Goal: Book appointment/travel/reservation

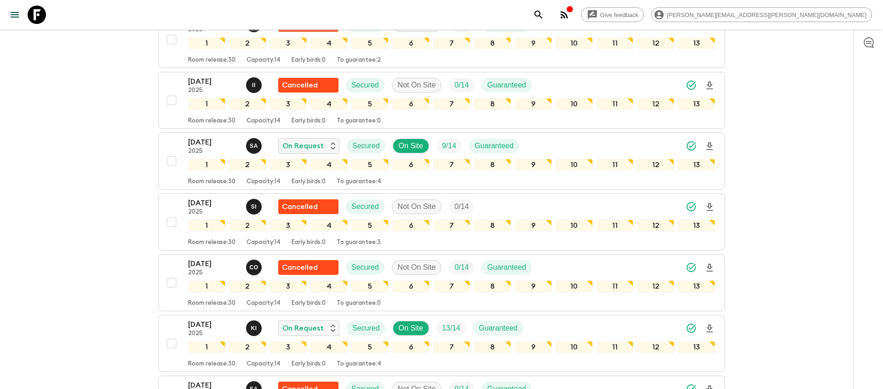
scroll to position [776, 0]
click at [544, 15] on icon "search adventures" at bounding box center [538, 14] width 11 height 11
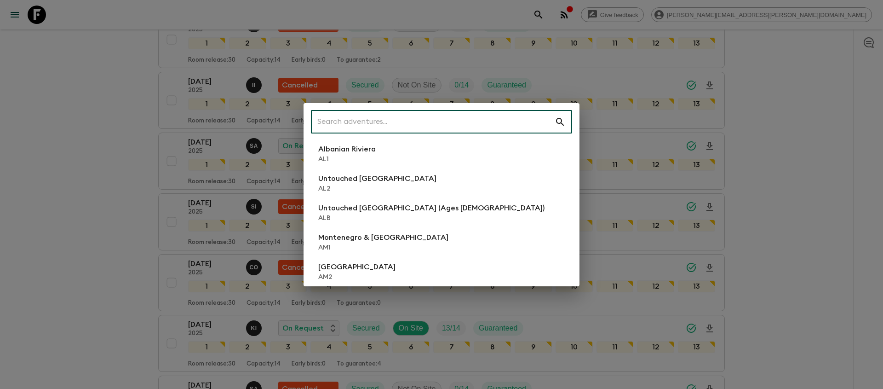
click at [337, 129] on input "text" at bounding box center [433, 122] width 244 height 26
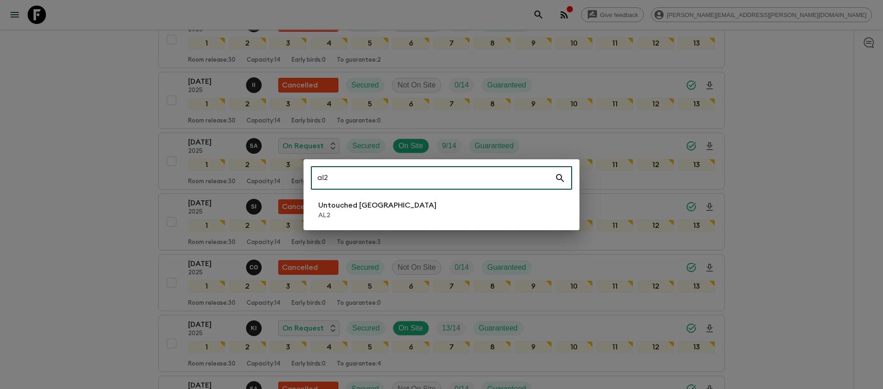
type input "al2"
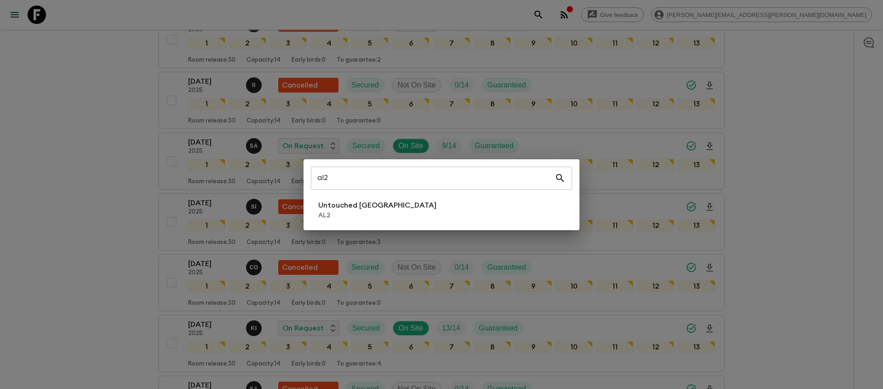
click at [346, 226] on div "al2 ​ Untouched Albania AL2" at bounding box center [442, 194] width 276 height 71
click at [346, 221] on li "Untouched Albania AL2" at bounding box center [441, 210] width 261 height 26
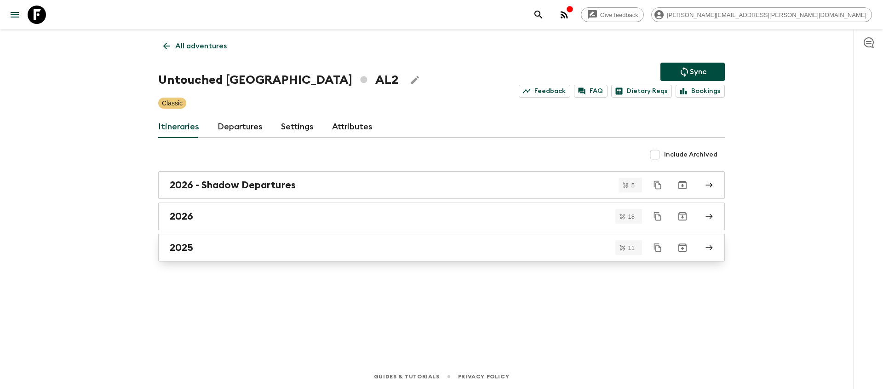
click at [339, 244] on div "2025" at bounding box center [433, 248] width 526 height 12
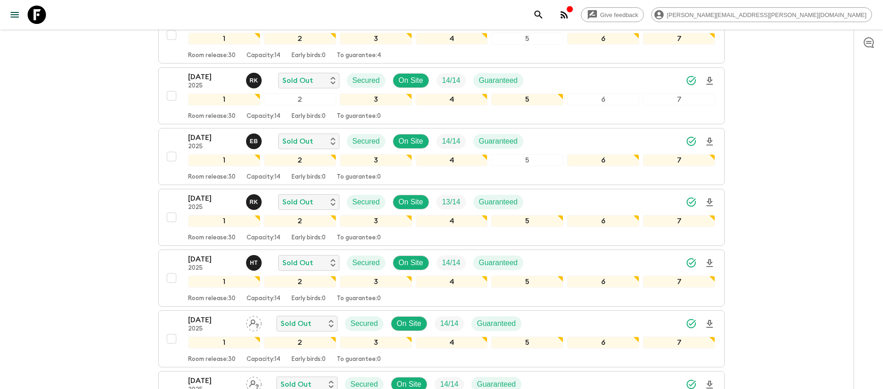
scroll to position [239, 0]
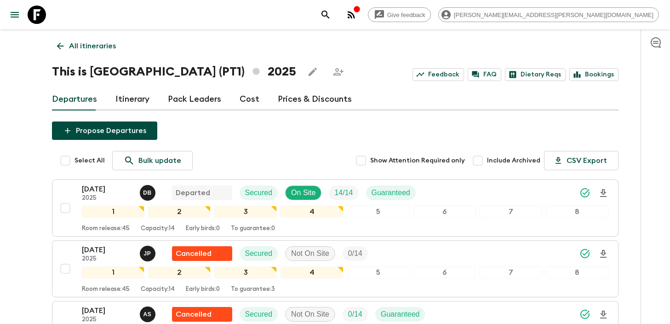
scroll to position [164, 0]
